Goal: Check status: Check status

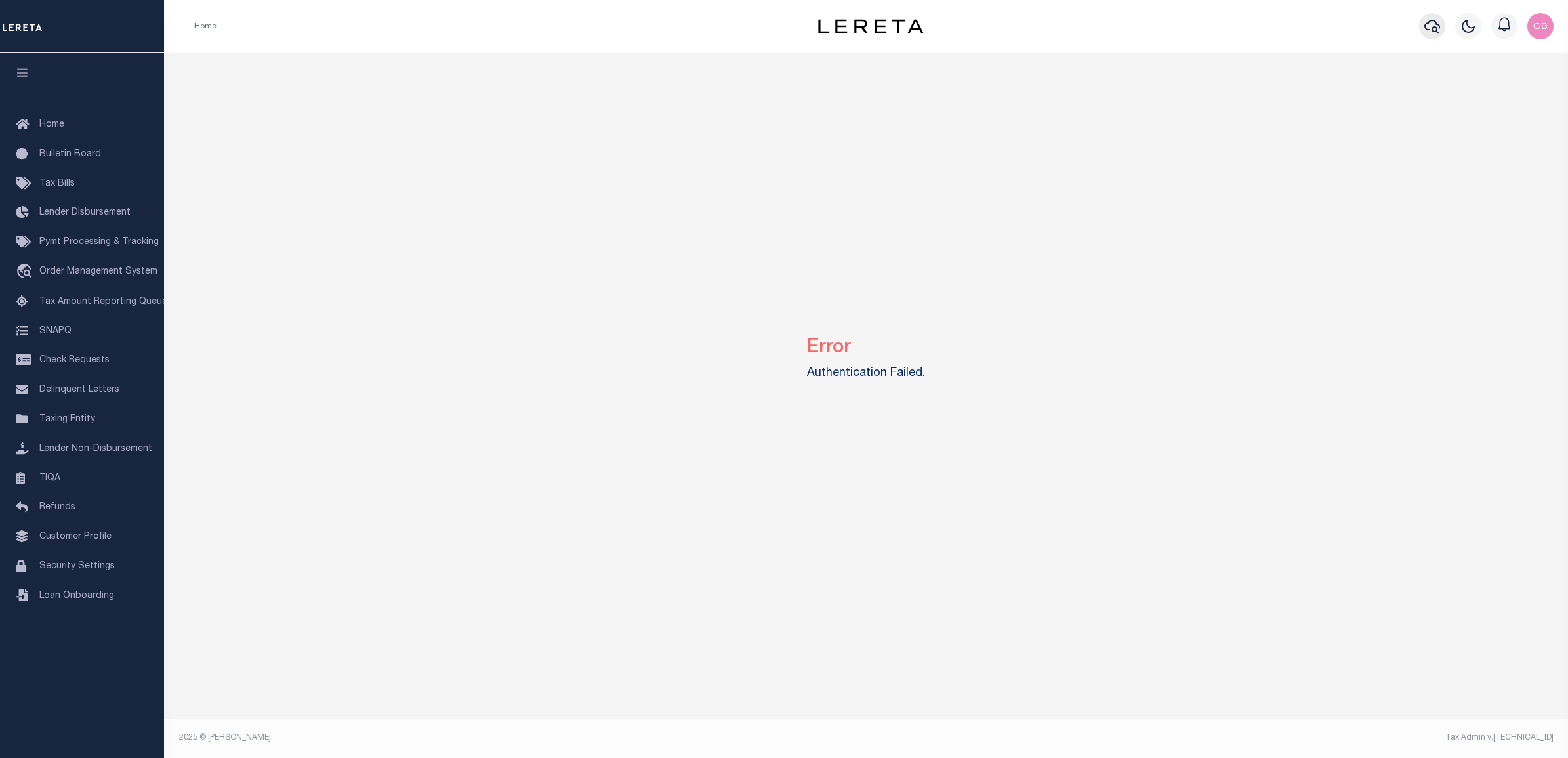
click at [1431, 28] on icon "button" at bounding box center [1432, 26] width 16 height 16
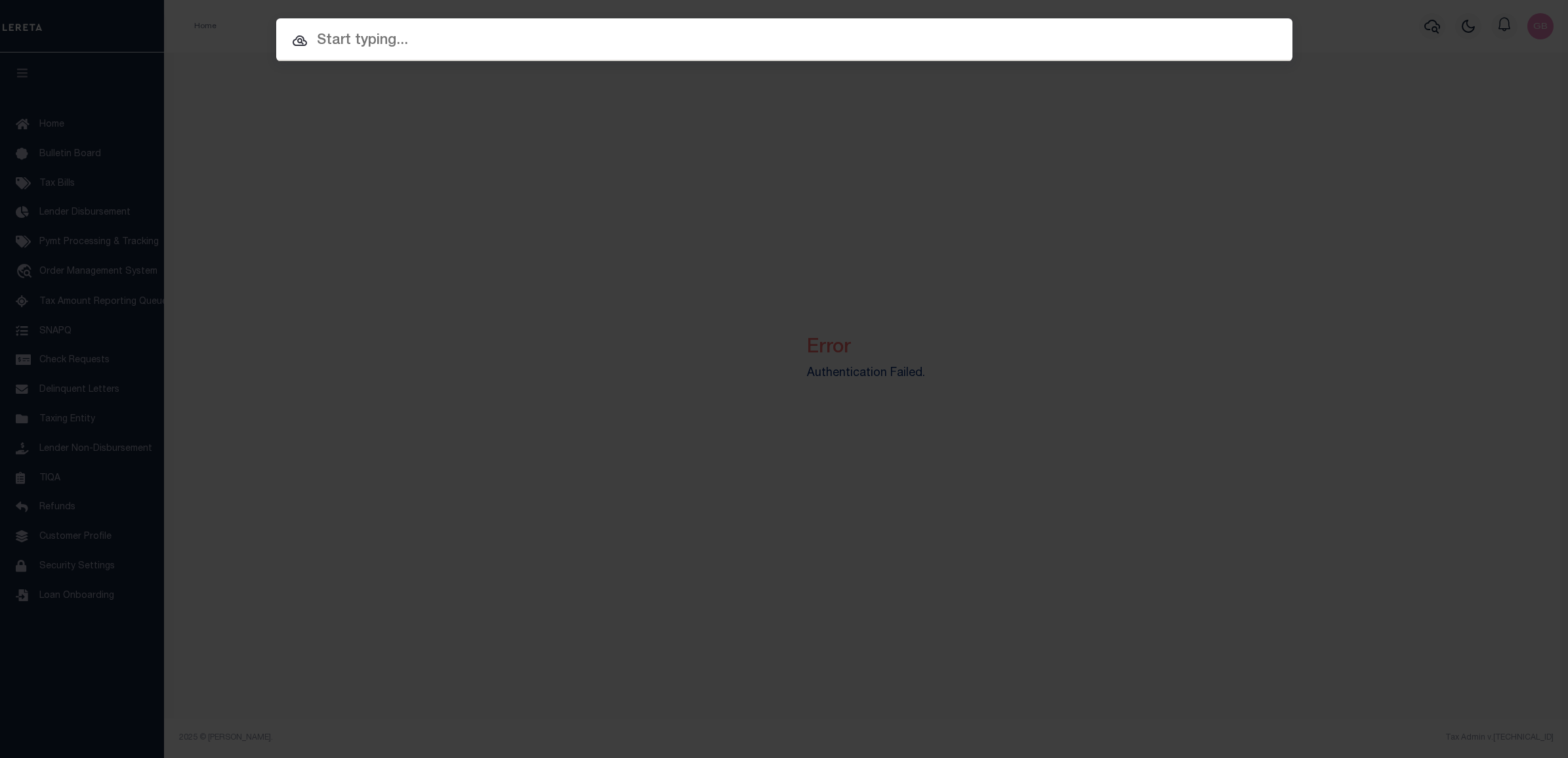
paste input "2191350"
type input "2191350"
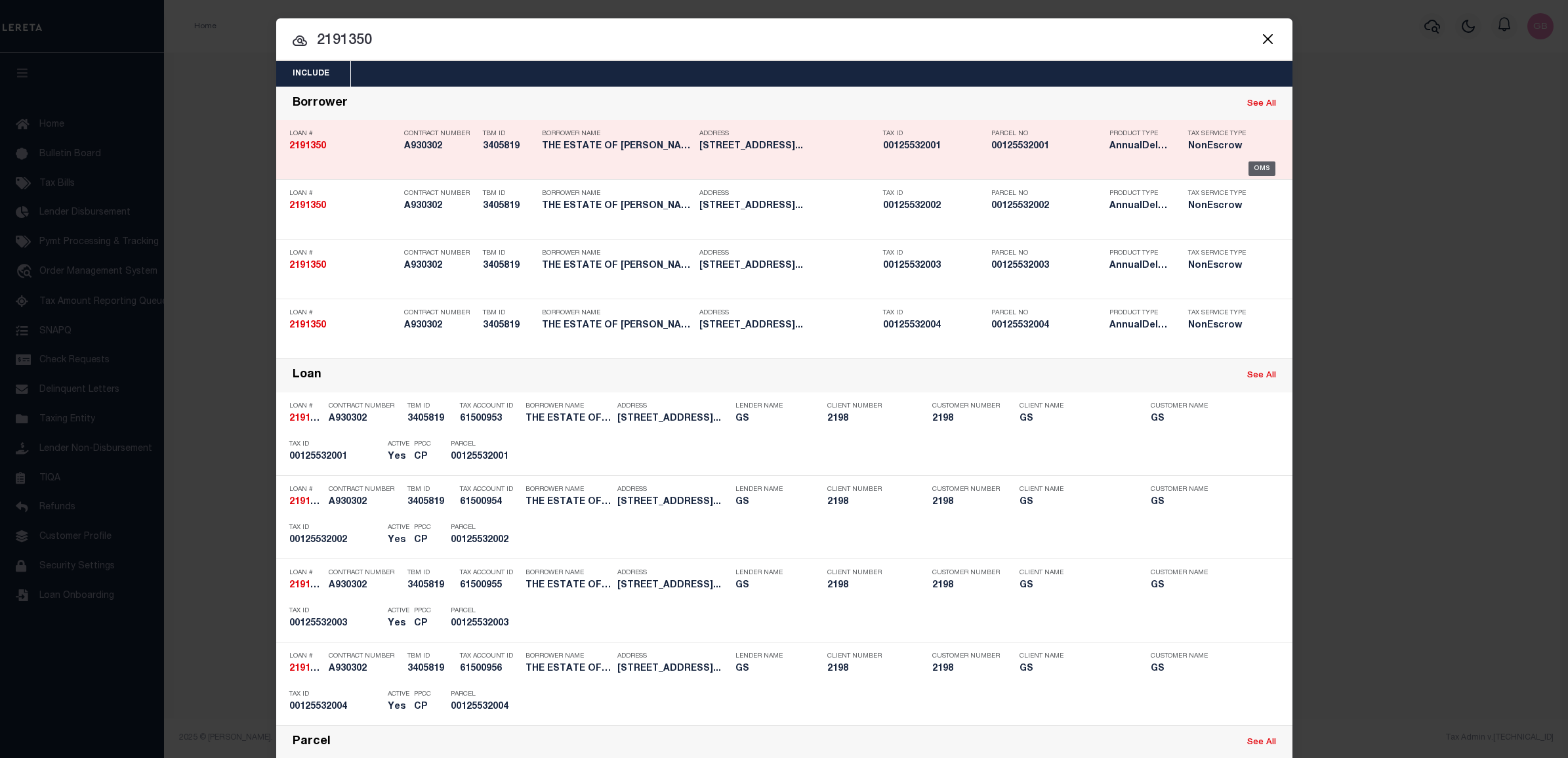
click at [1263, 163] on div "OMS" at bounding box center [1262, 168] width 27 height 15
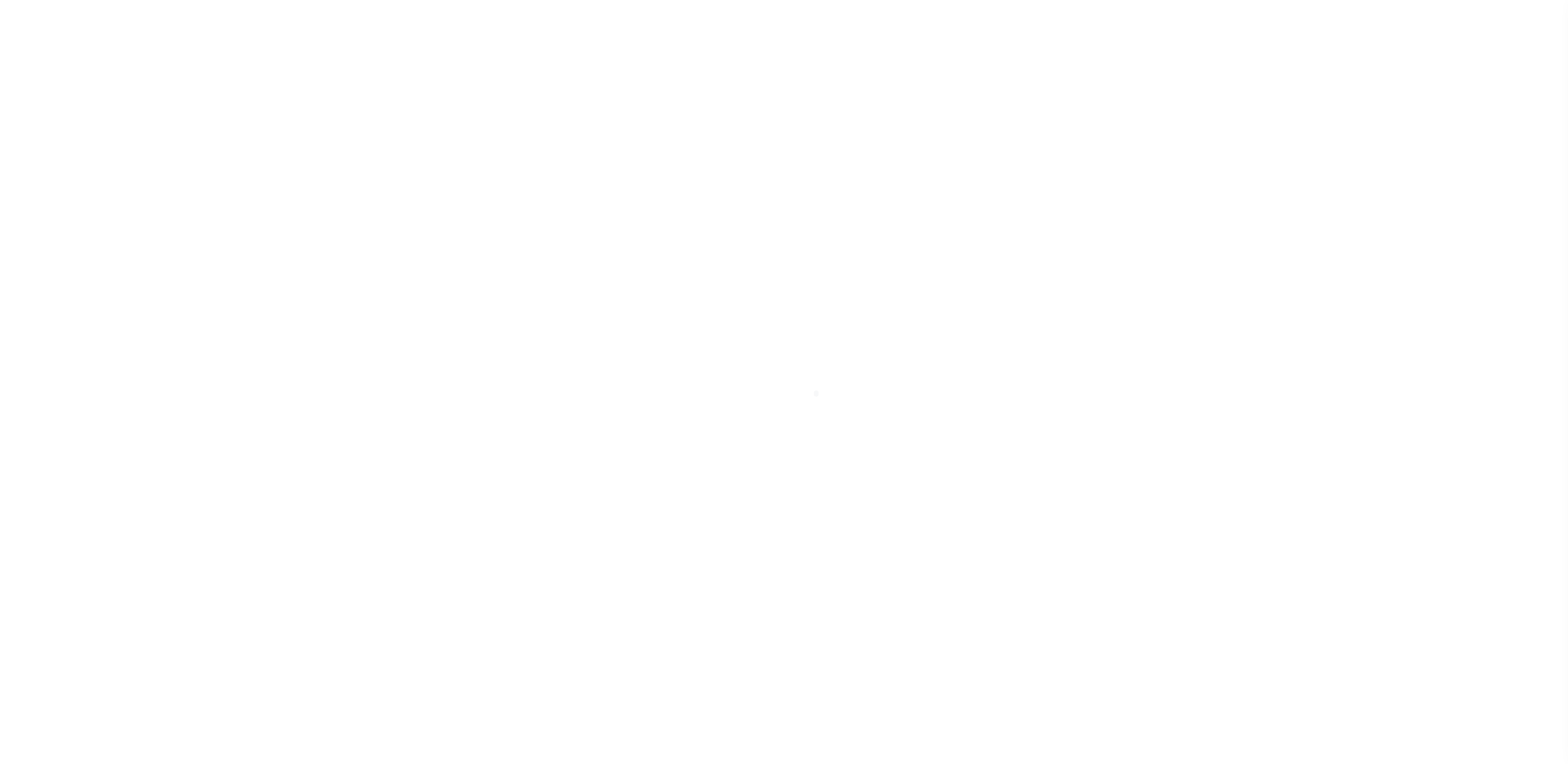
type input "2191350"
type input "THE ESTATE OF [PERSON_NAME]"
select select
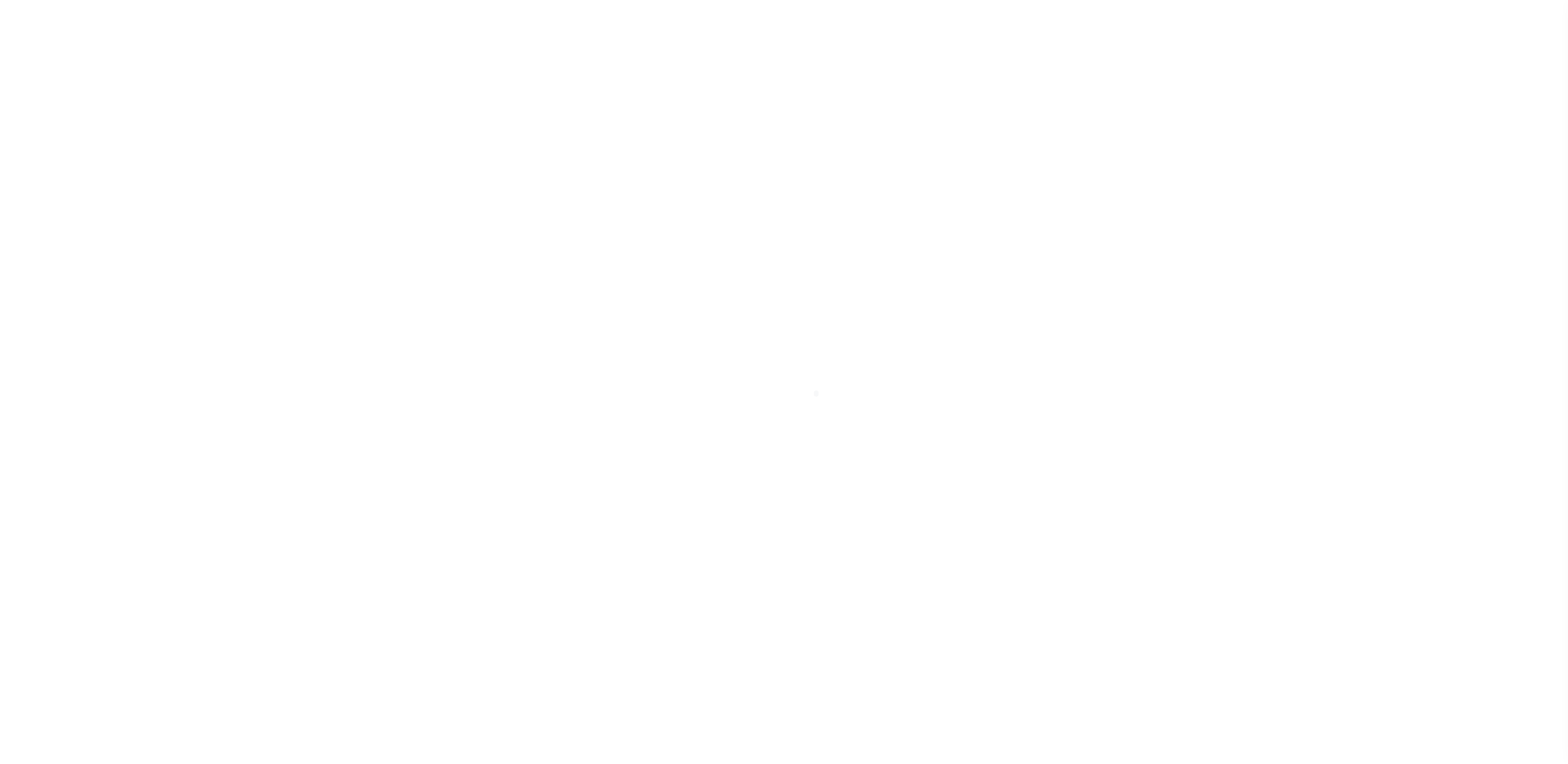
select select "NonEscrow"
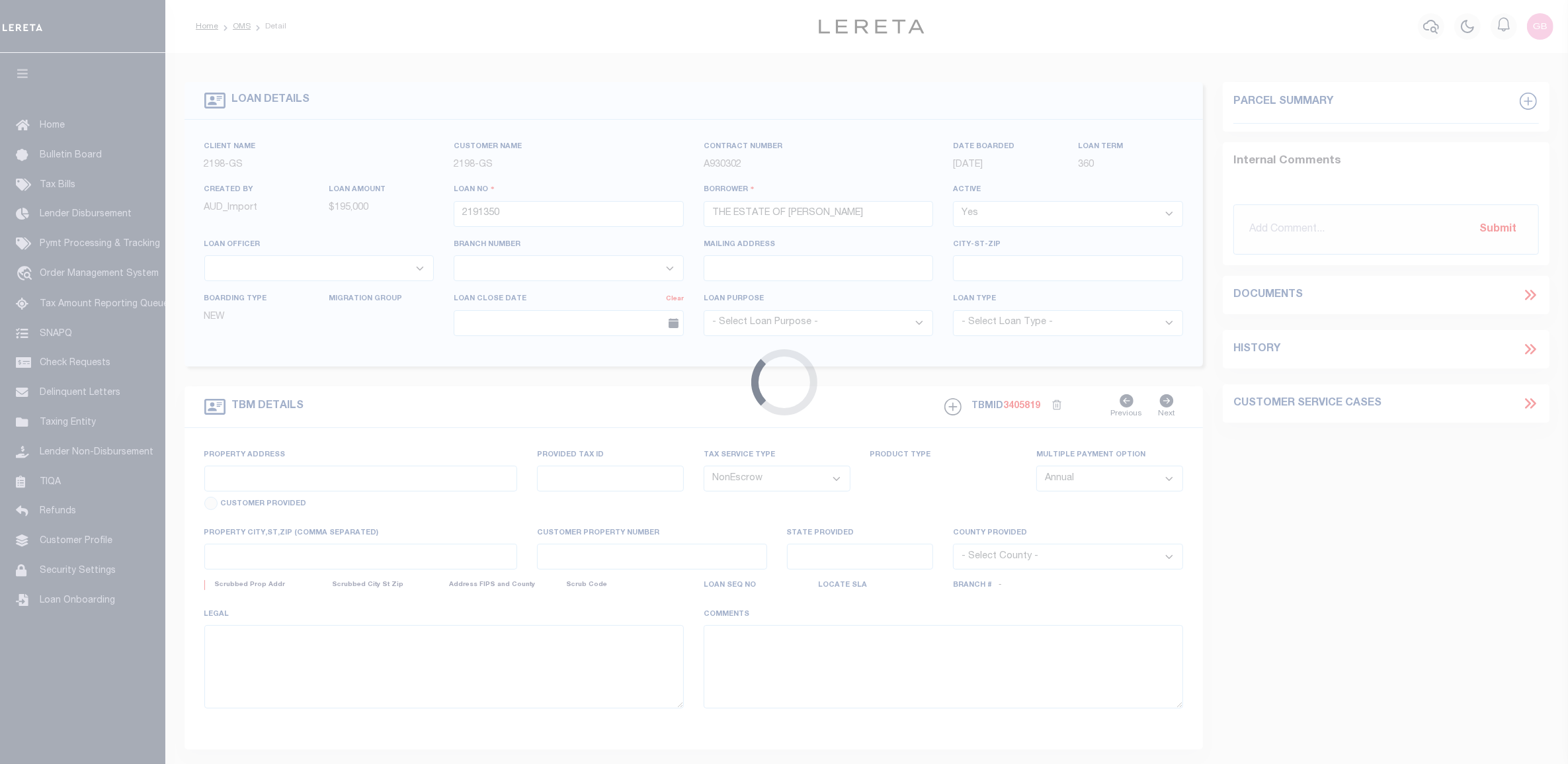
type input "[STREET_ADDRESS]"
select select
type input "ANCHORAGE AK 99503"
type input "AK"
select select
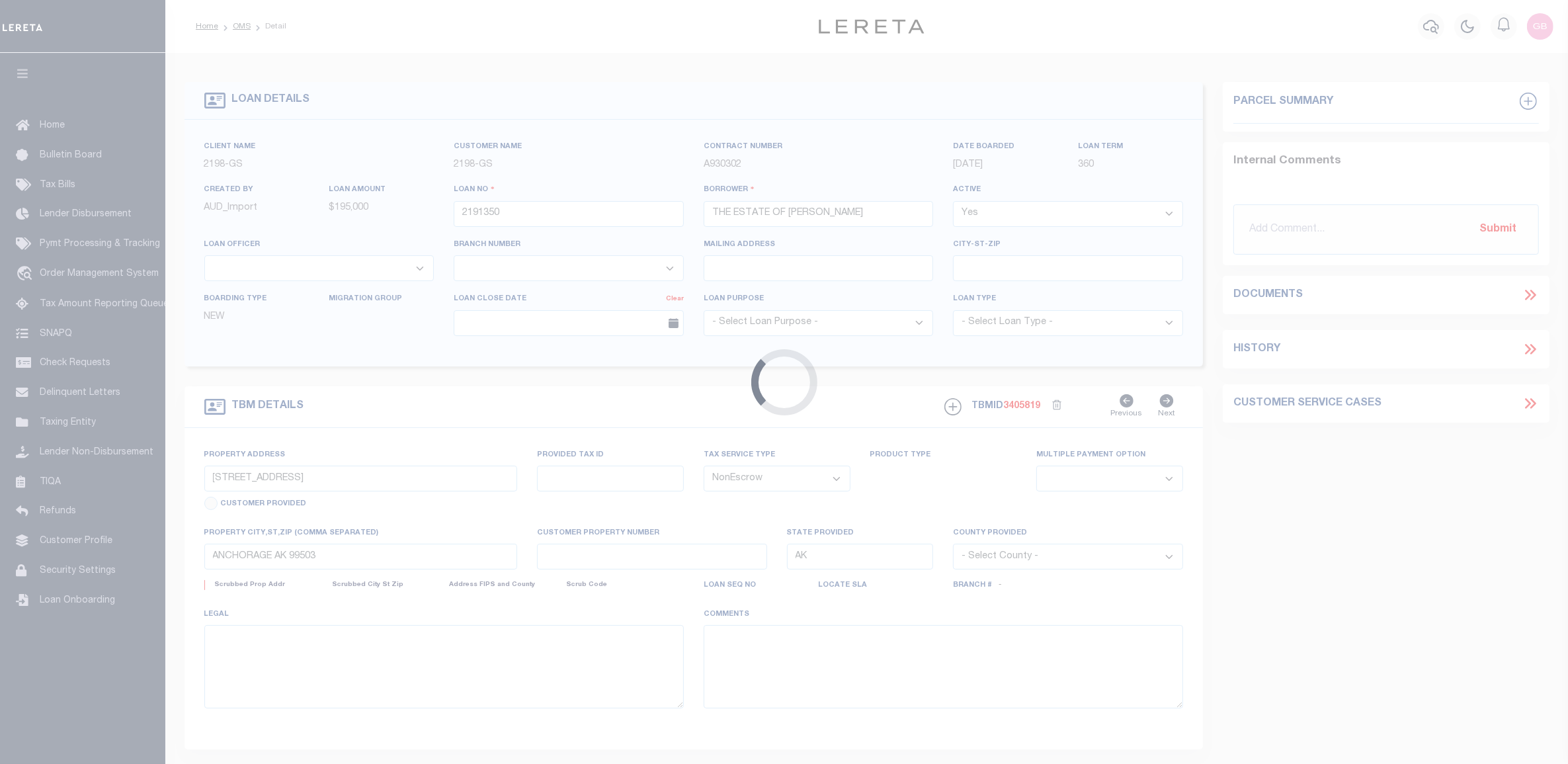
select select "14699"
select select "16881"
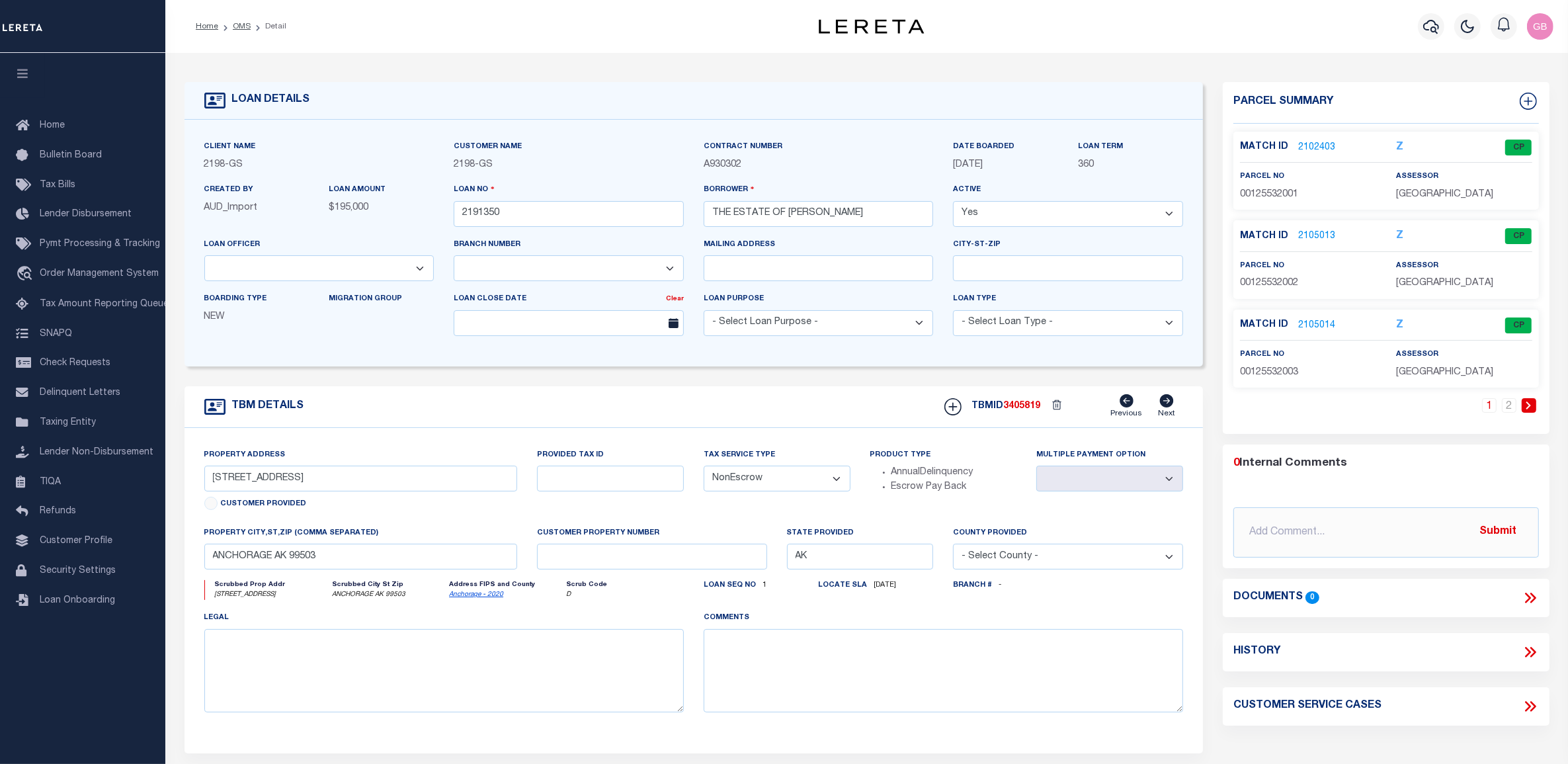
click at [1317, 147] on link "2102403" at bounding box center [1316, 148] width 37 height 14
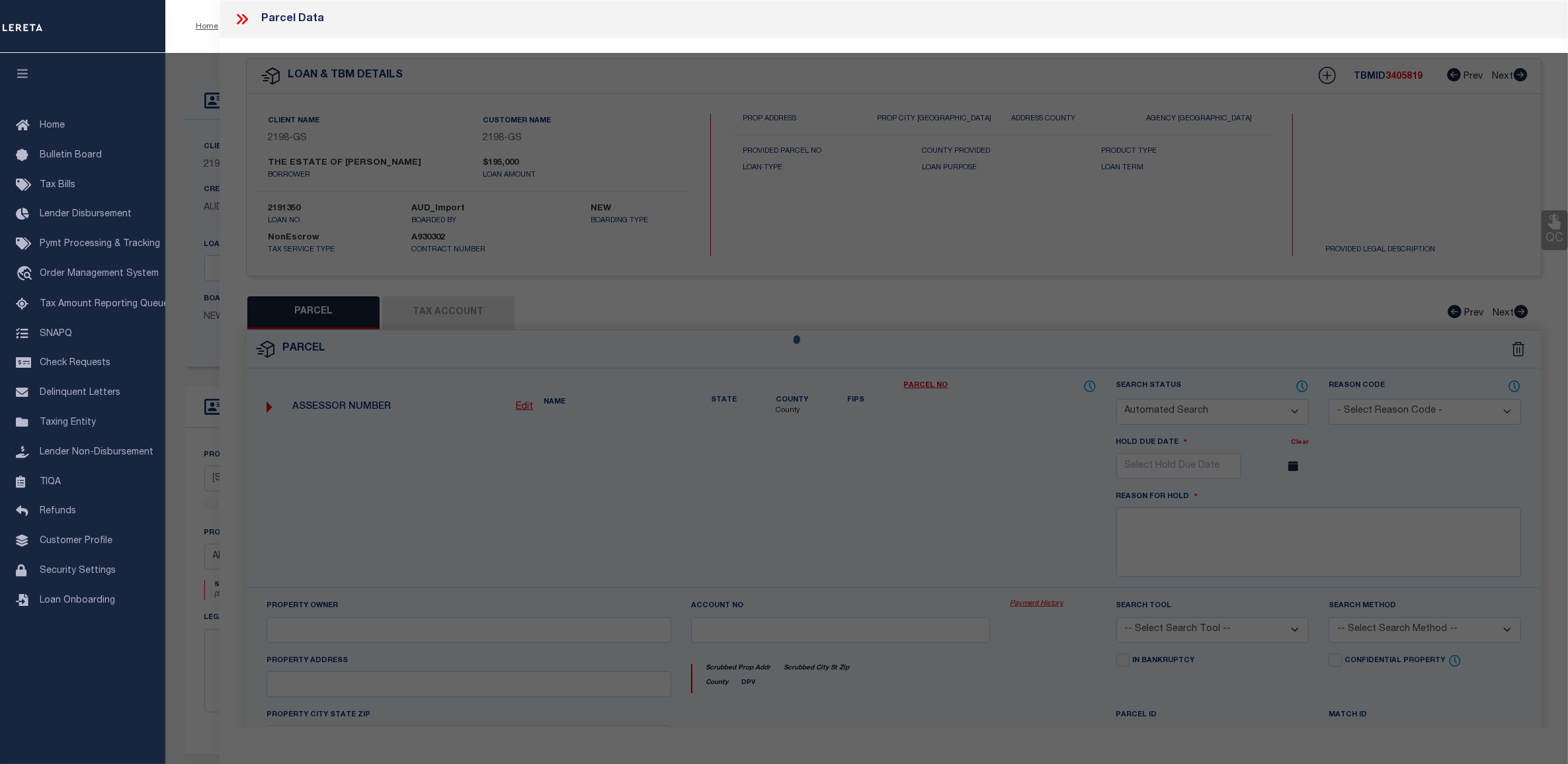
checkbox input "false"
select select "CP"
type input "KNIGHT JESSE JAMES"
select select
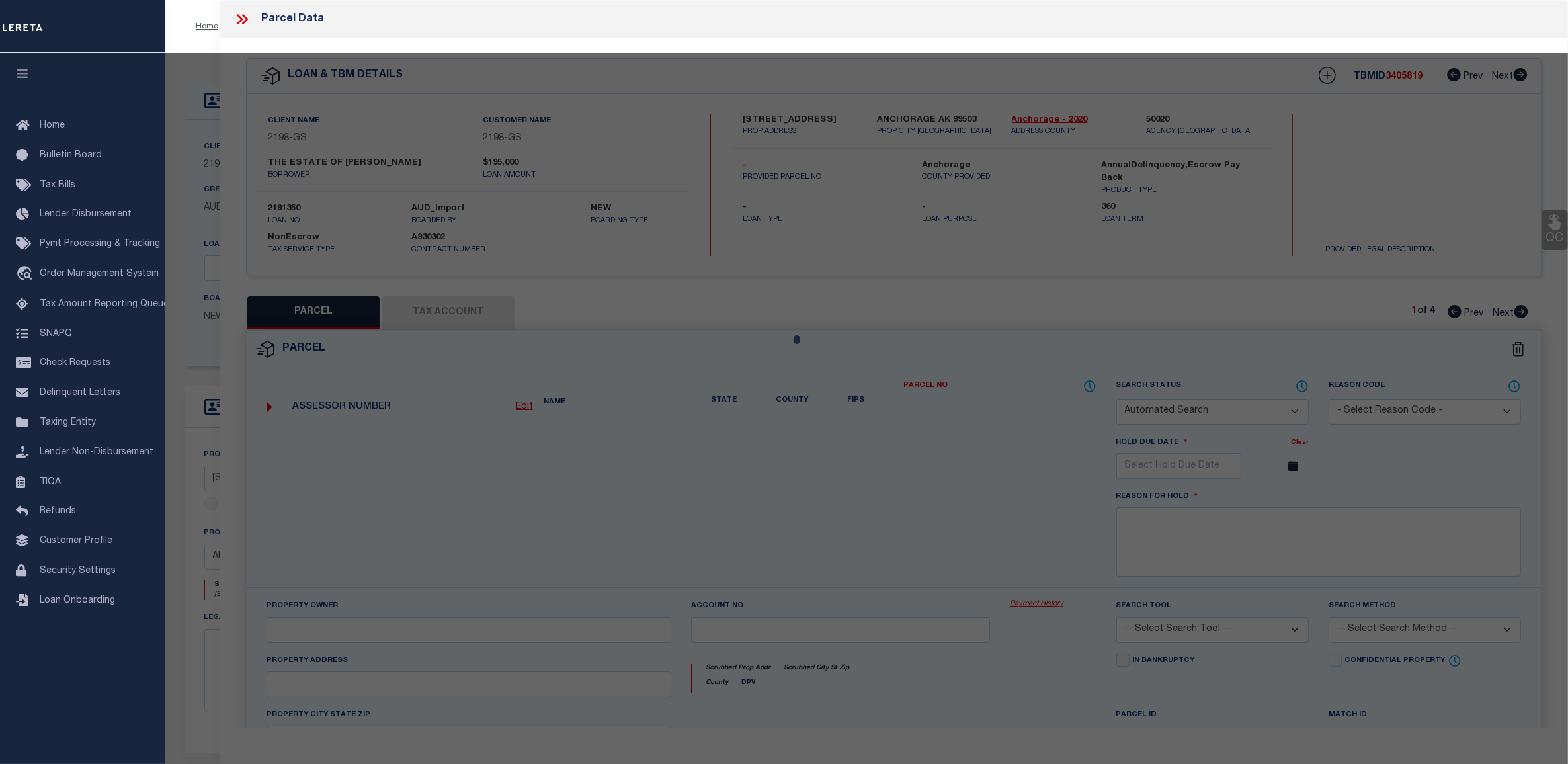
type input "1441 W 26TH AVE"
type input "ANCHORAGE AK 99503"
type textarea "[PERSON_NAME] BLK 1 LT 9A MIDTOWN COURTS"
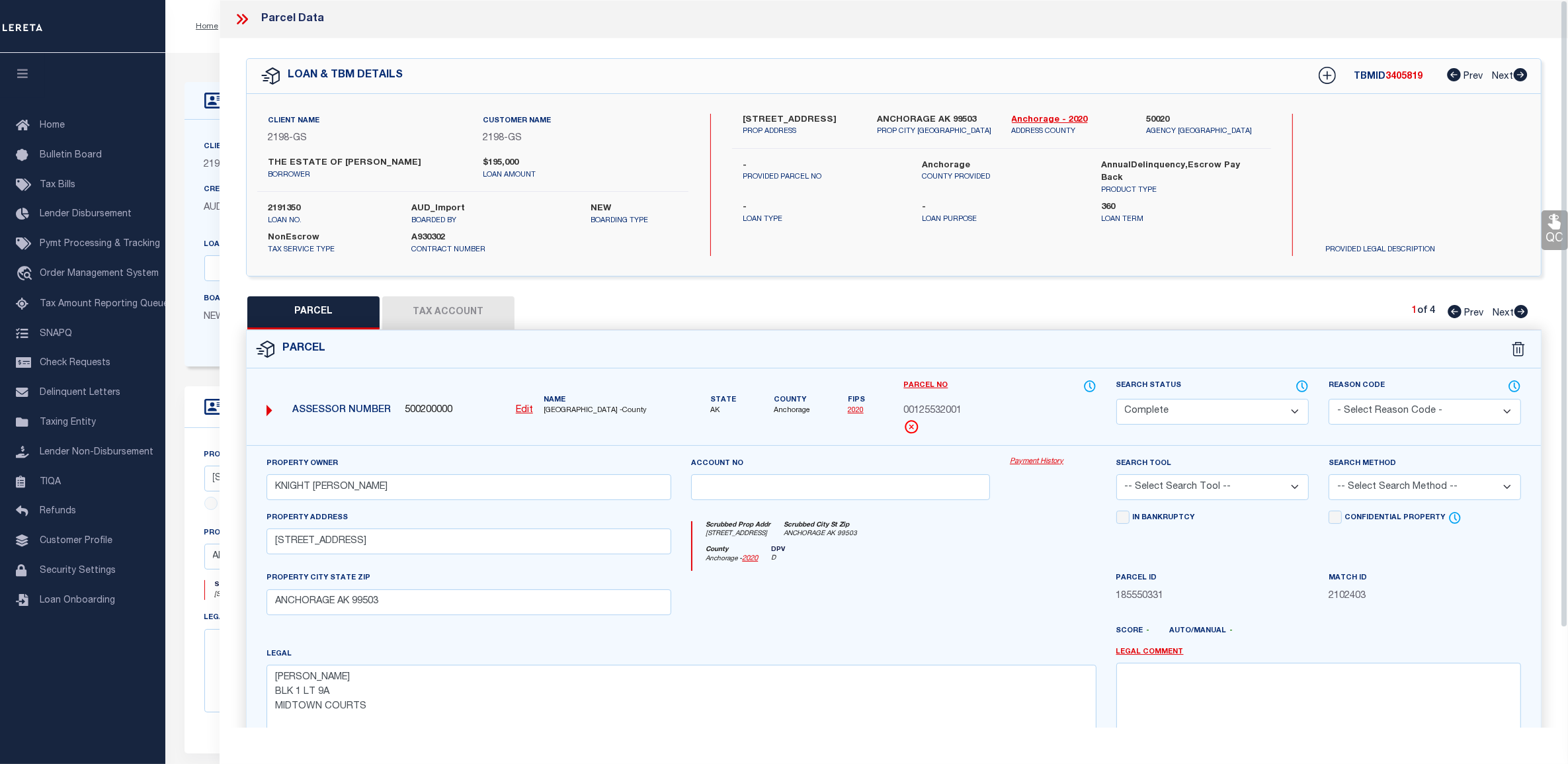
click at [1039, 461] on link "Payment History" at bounding box center [1053, 462] width 87 height 11
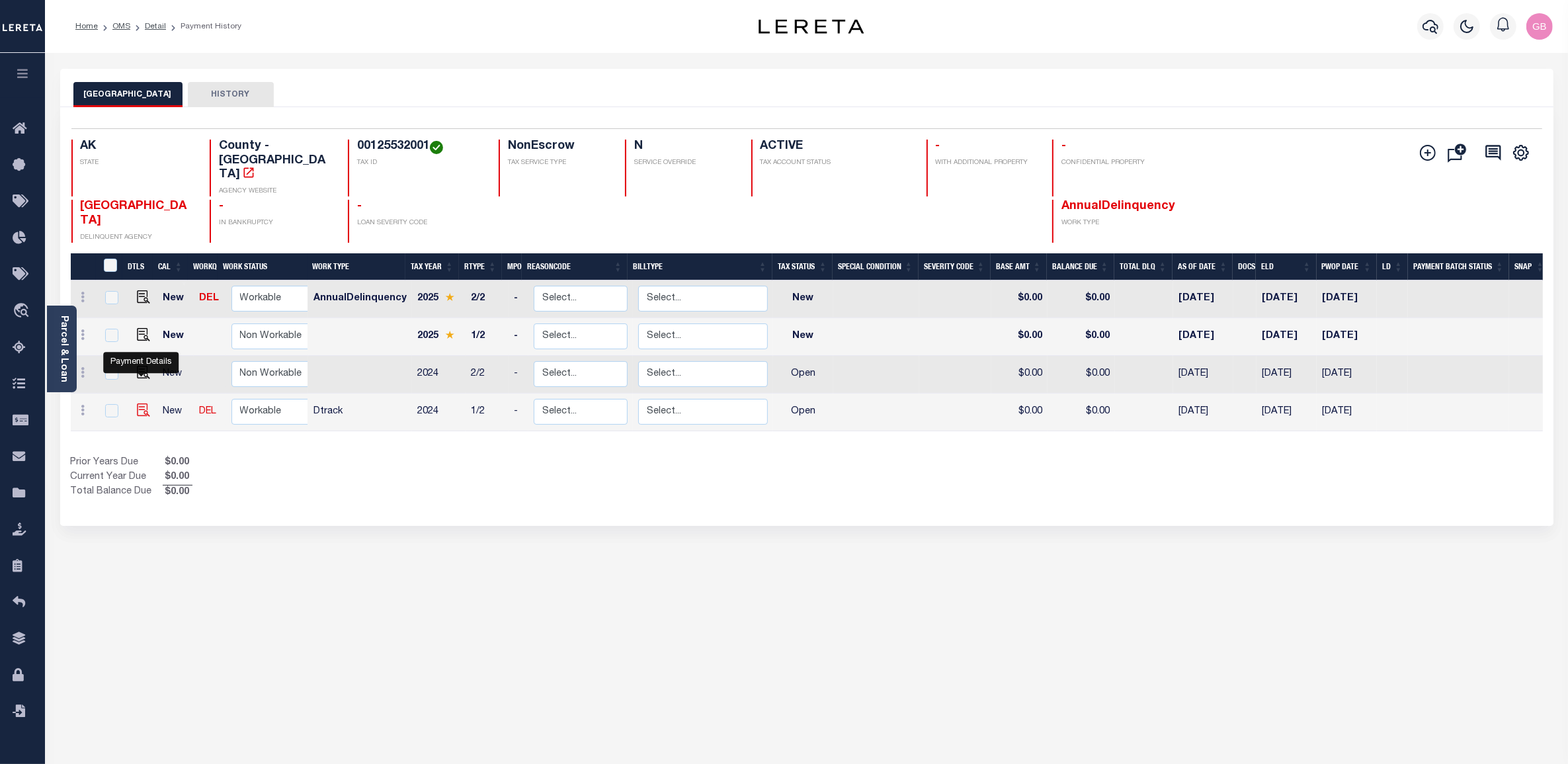
click at [142, 403] on img "" at bounding box center [144, 410] width 13 height 13
checkbox input "true"
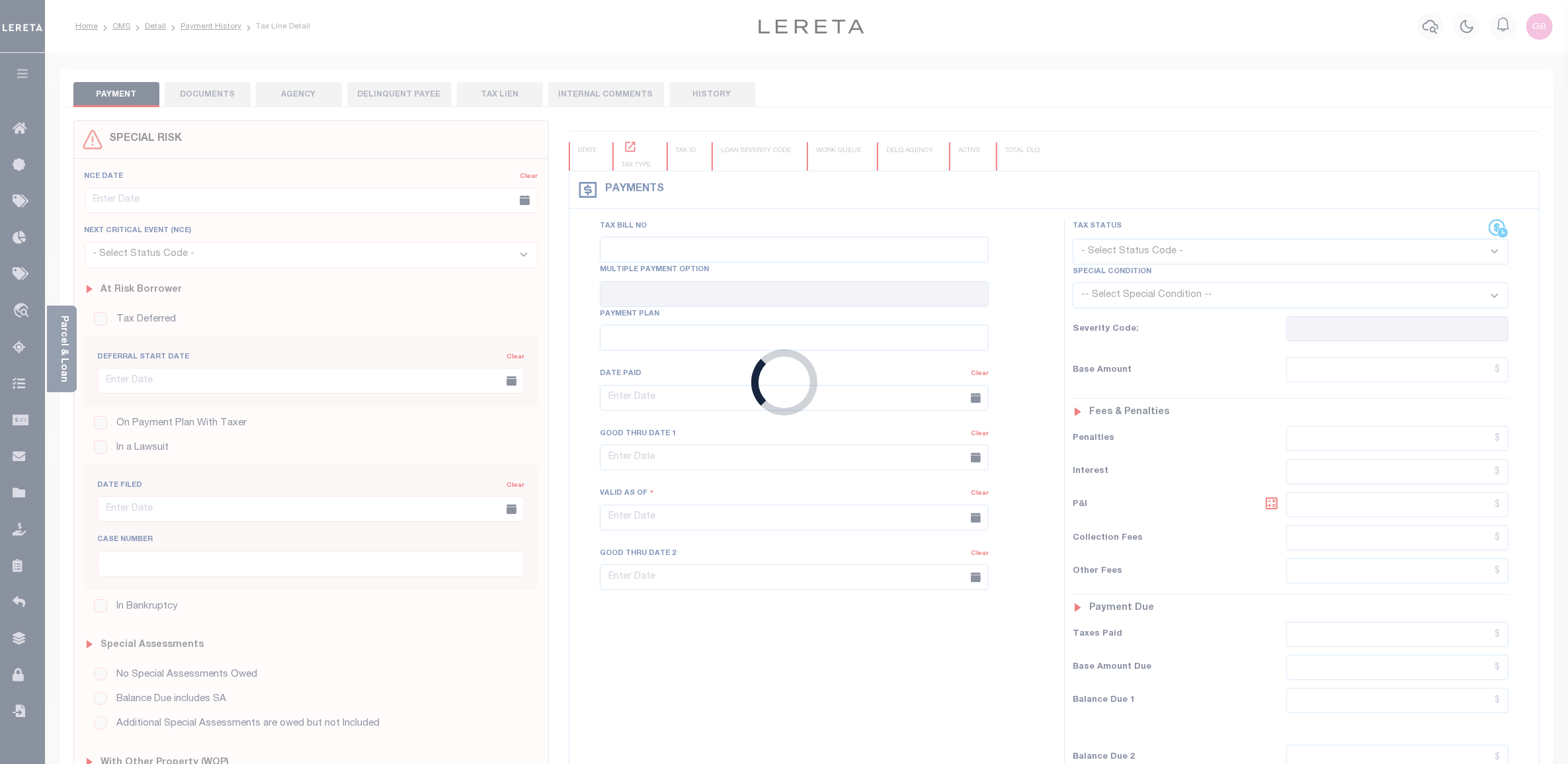
checkbox input "false"
type input "[DATE]"
select select "OP2"
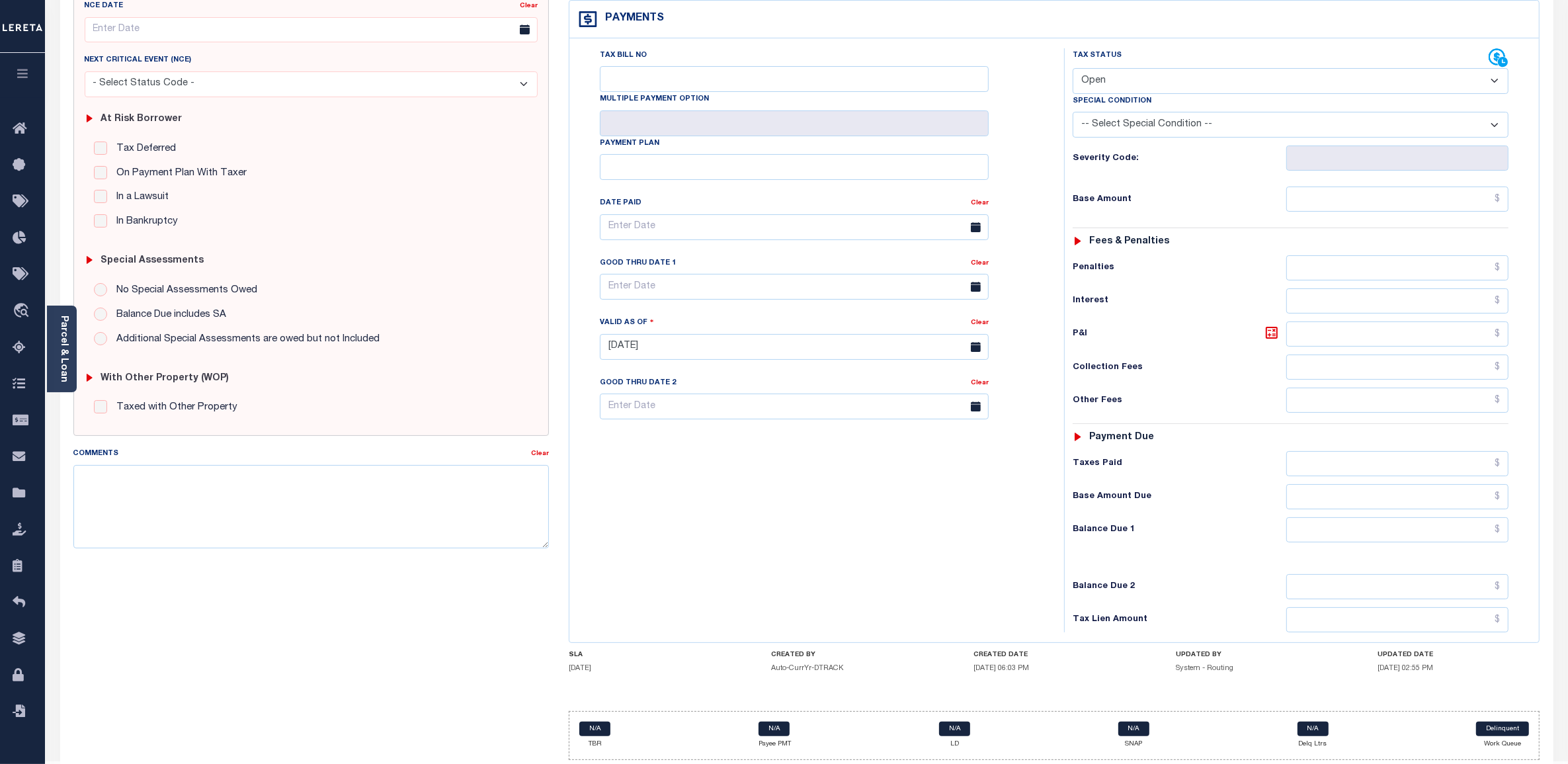
scroll to position [215, 0]
